Goal: Communication & Community: Connect with others

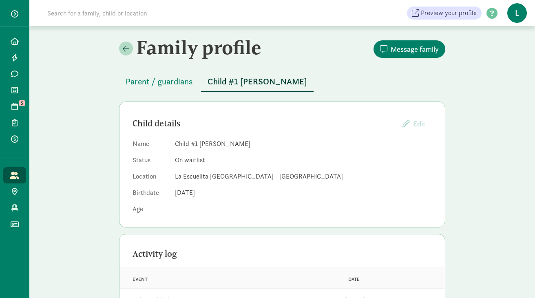
scroll to position [69, 0]
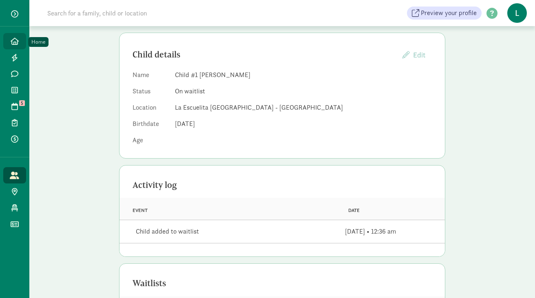
click at [16, 39] on icon at bounding box center [15, 40] width 8 height 7
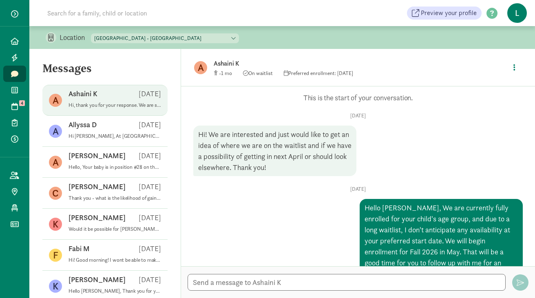
scroll to position [88, 0]
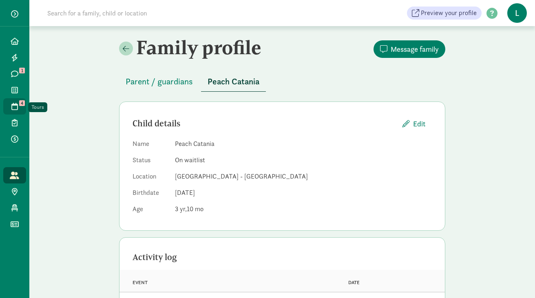
click at [19, 101] on span "4" at bounding box center [22, 103] width 6 height 6
